Goal: Information Seeking & Learning: Learn about a topic

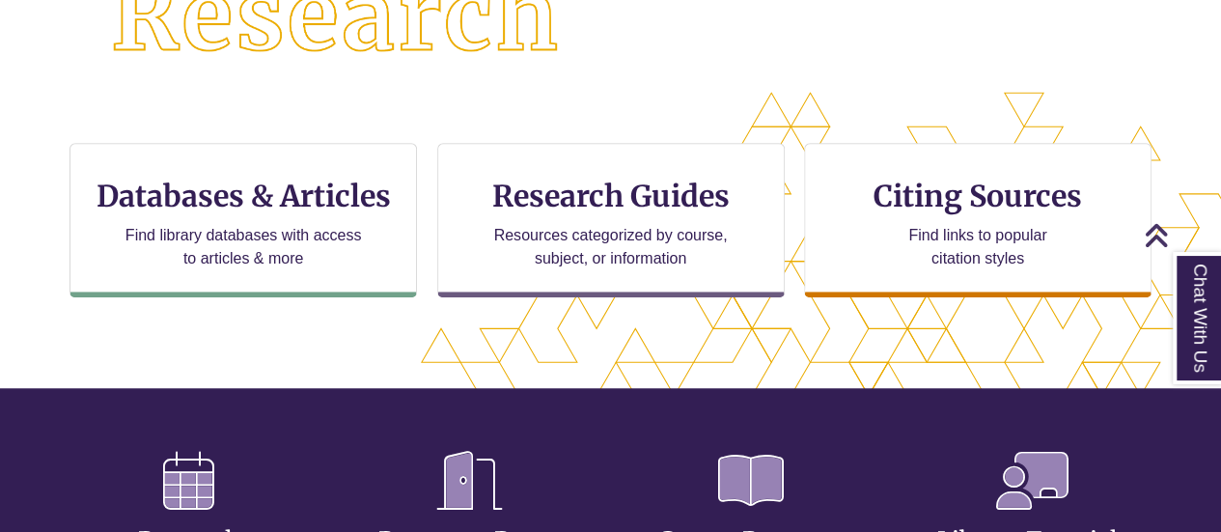
scroll to position [540, 0]
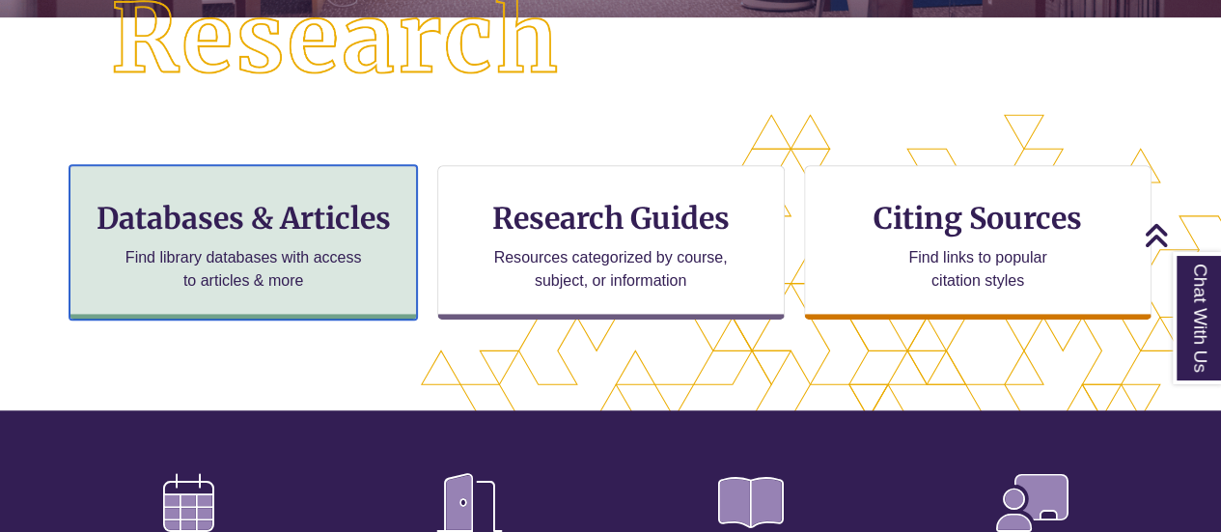
click at [287, 238] on div "Databases & Articles Find library databases with access to articles & more" at bounding box center [244, 242] width 348 height 154
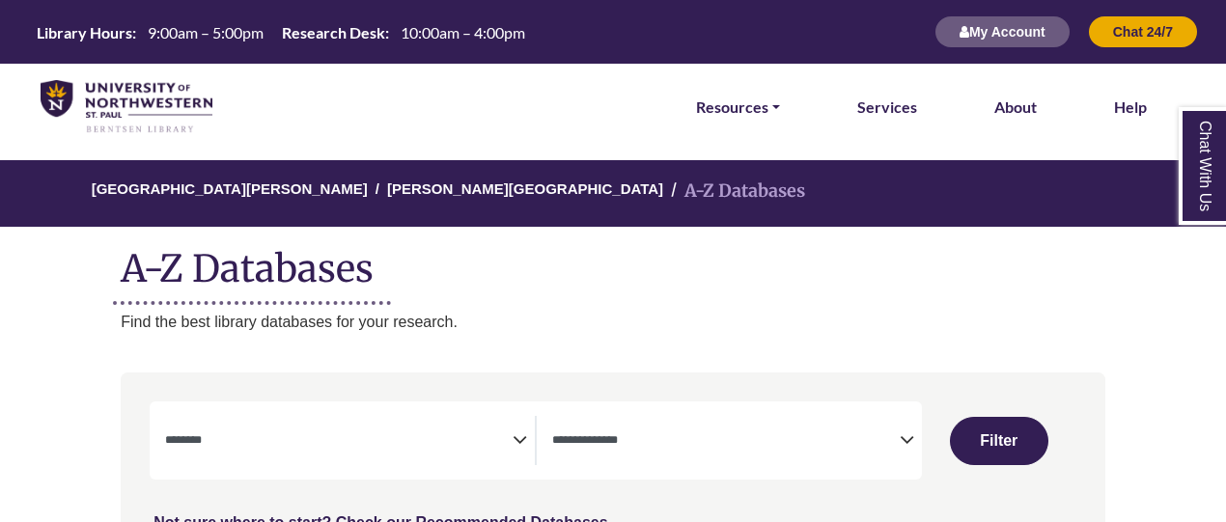
select select "Database Subject Filter"
select select "Database Types Filter"
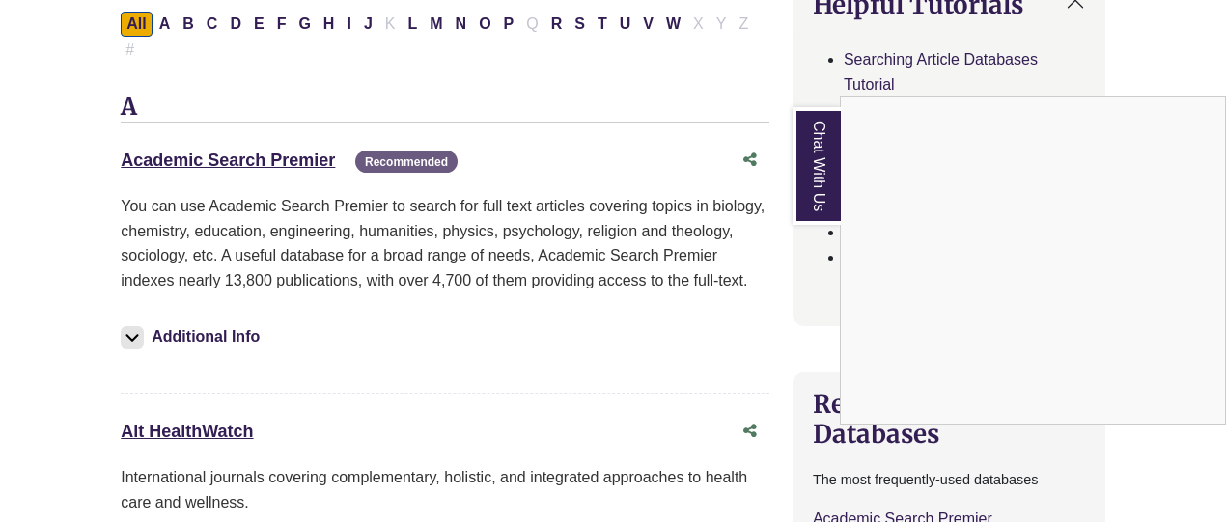
scroll to position [626, 0]
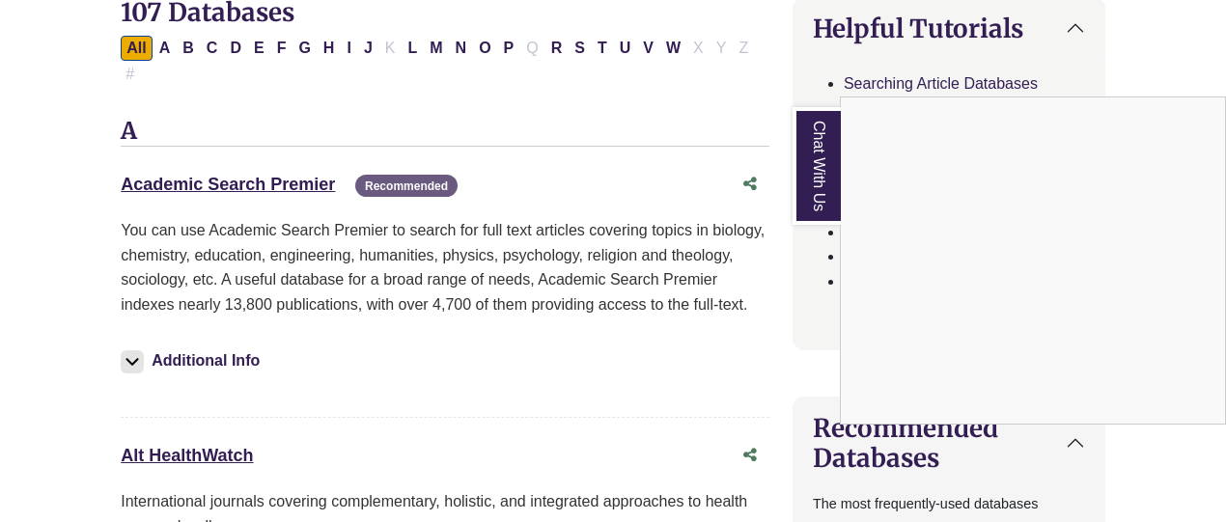
click at [39, 60] on div "Chat With Us" at bounding box center [613, 261] width 1226 height 522
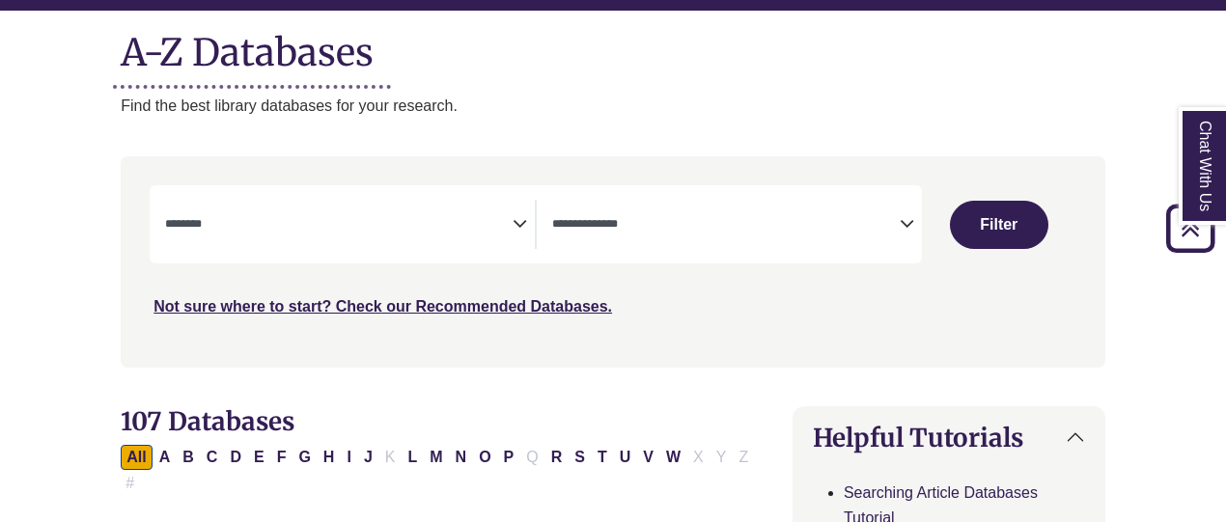
scroll to position [0, 0]
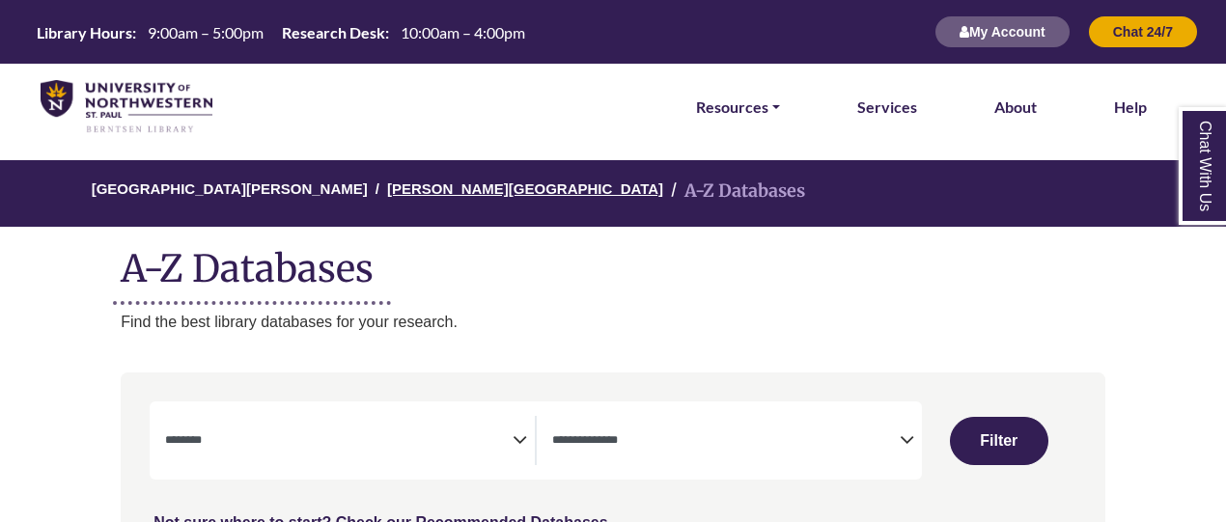
click at [429, 189] on link "[PERSON_NAME][GEOGRAPHIC_DATA]" at bounding box center [525, 189] width 276 height 16
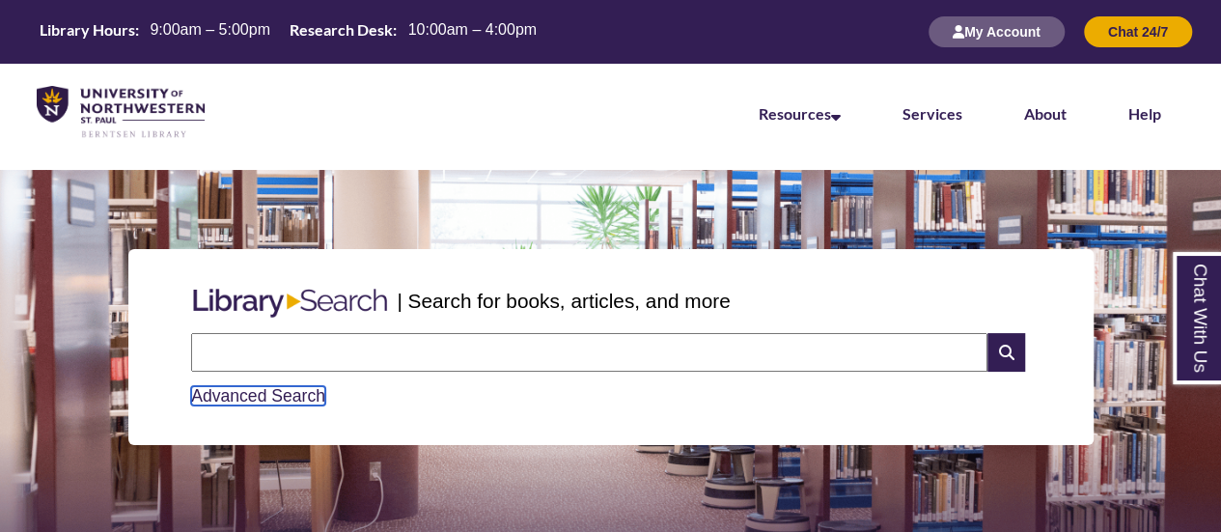
click at [289, 395] on link "Advanced Search" at bounding box center [258, 395] width 134 height 19
click at [1004, 357] on icon at bounding box center [1006, 352] width 37 height 39
